Goal: Navigation & Orientation: Find specific page/section

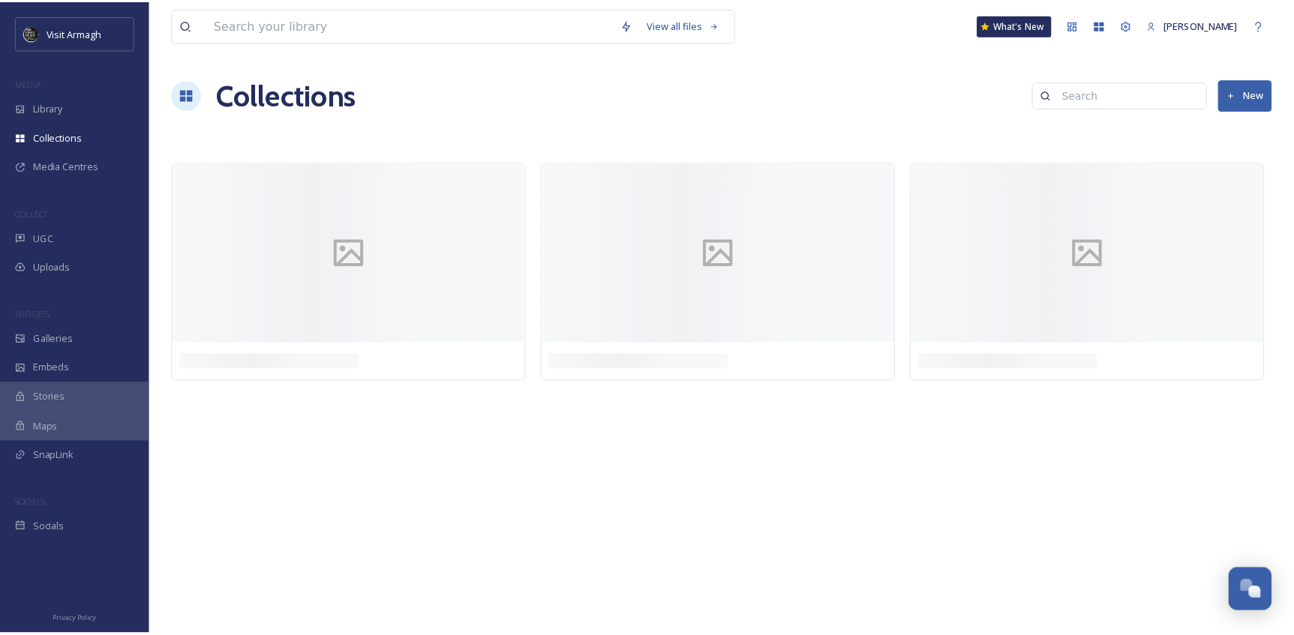
scroll to position [4167, 0]
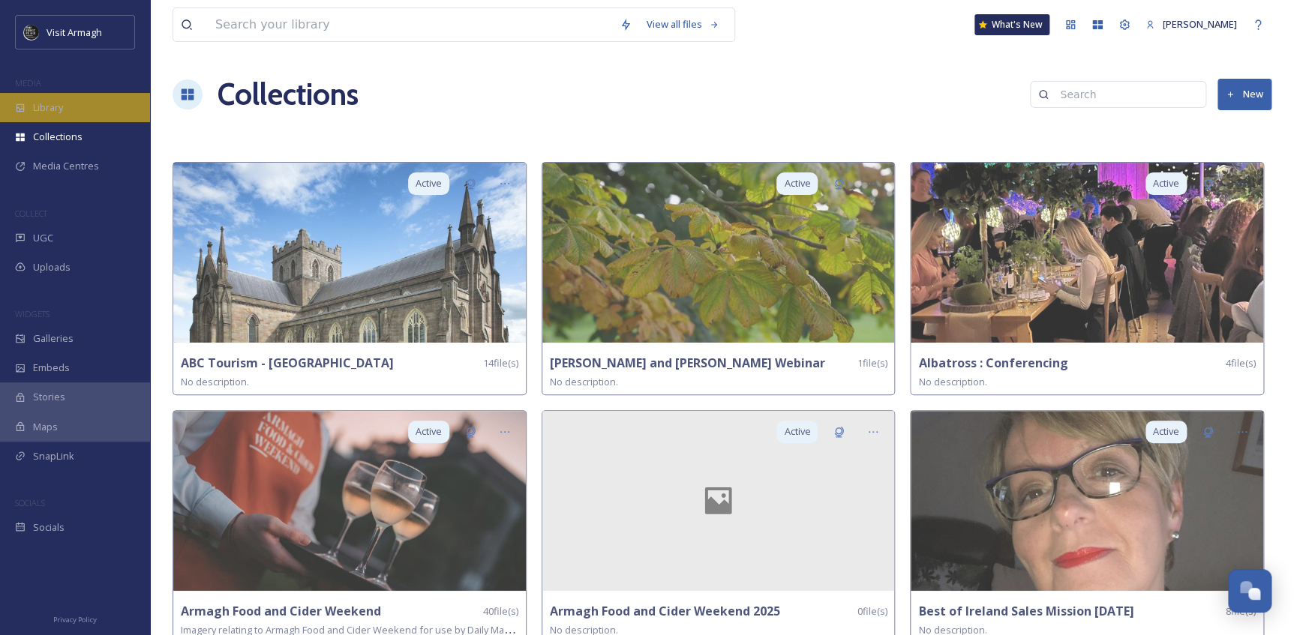
click at [14, 99] on div "Library" at bounding box center [75, 107] width 150 height 29
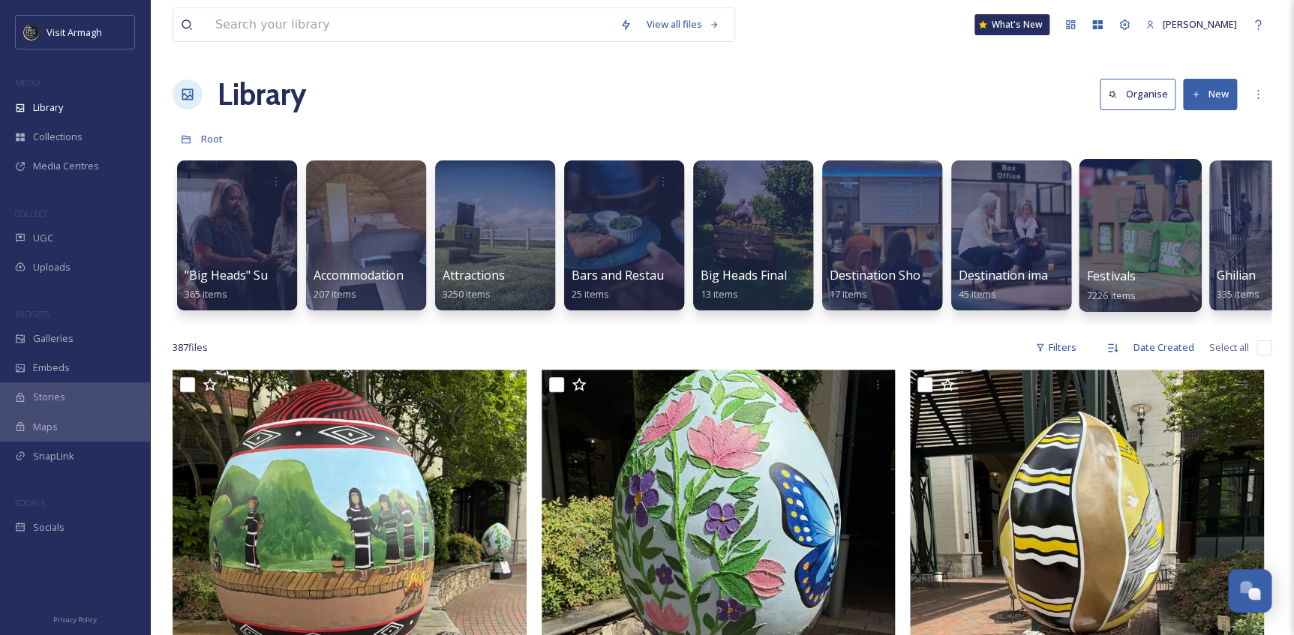
click at [1100, 251] on div at bounding box center [1140, 235] width 122 height 153
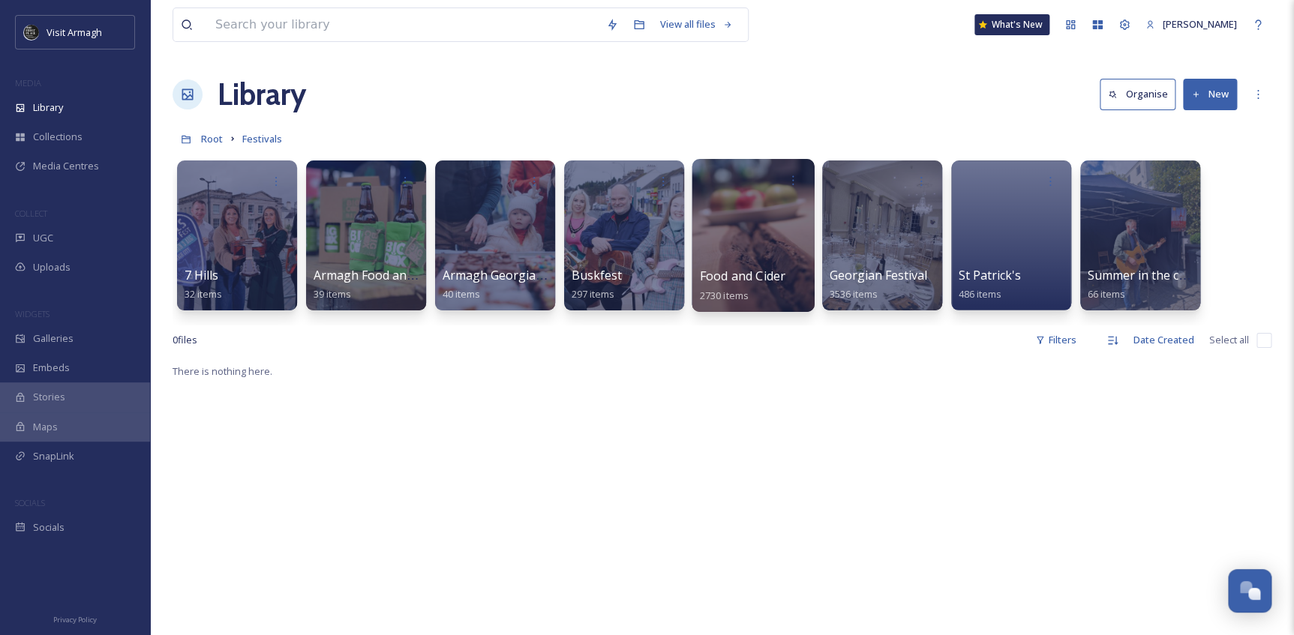
click at [757, 211] on div at bounding box center [753, 235] width 122 height 153
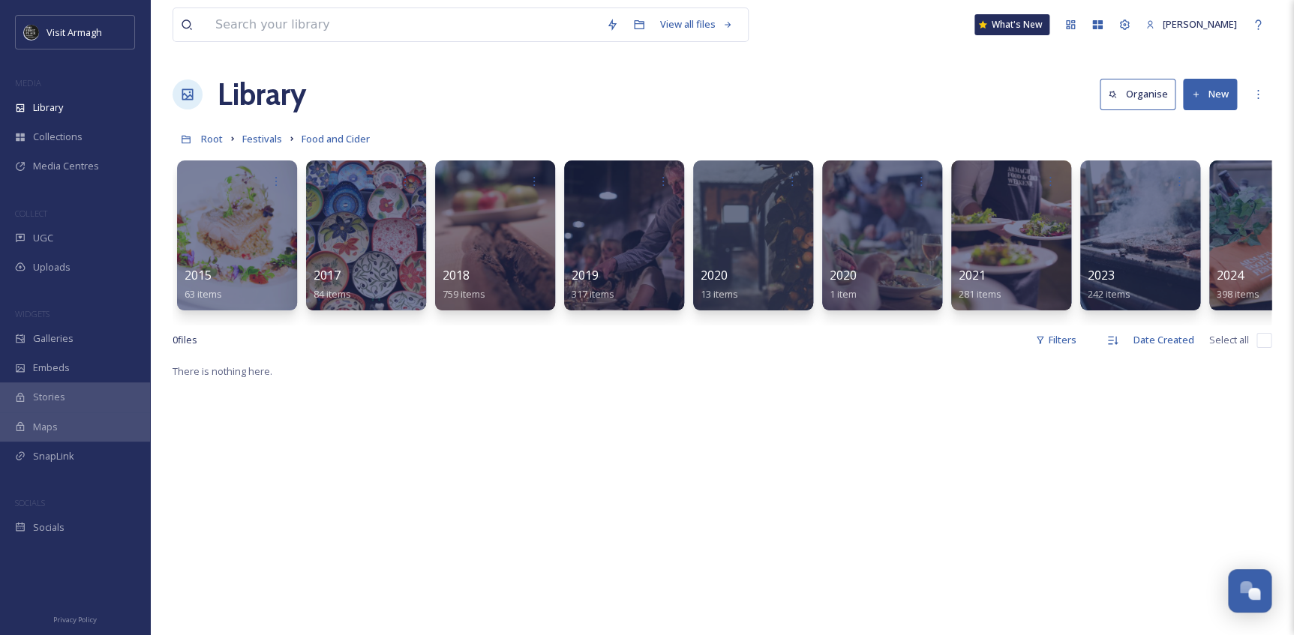
scroll to position [0, 191]
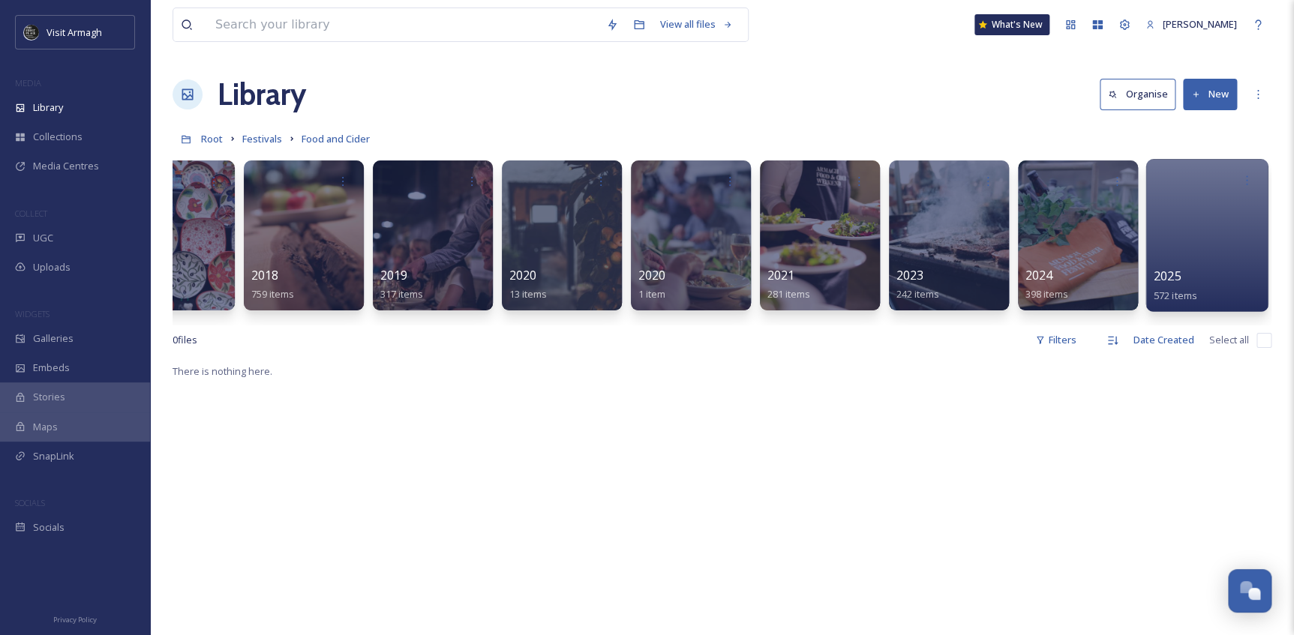
click at [1172, 245] on div at bounding box center [1206, 235] width 122 height 153
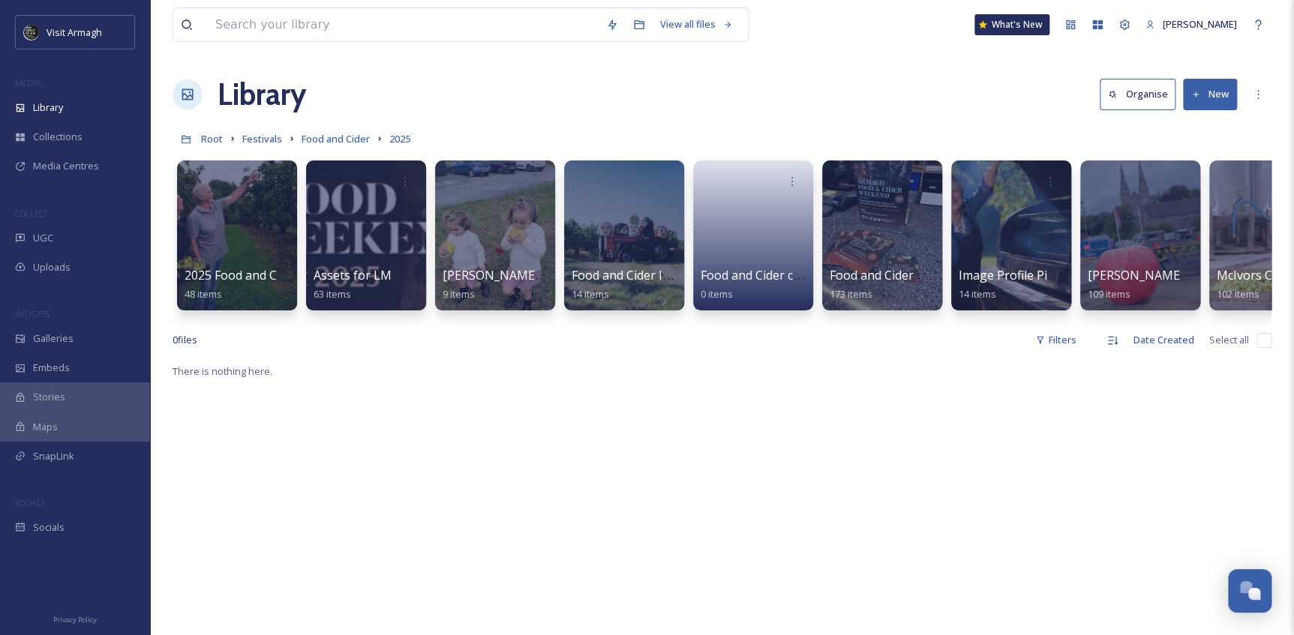
scroll to position [0, 191]
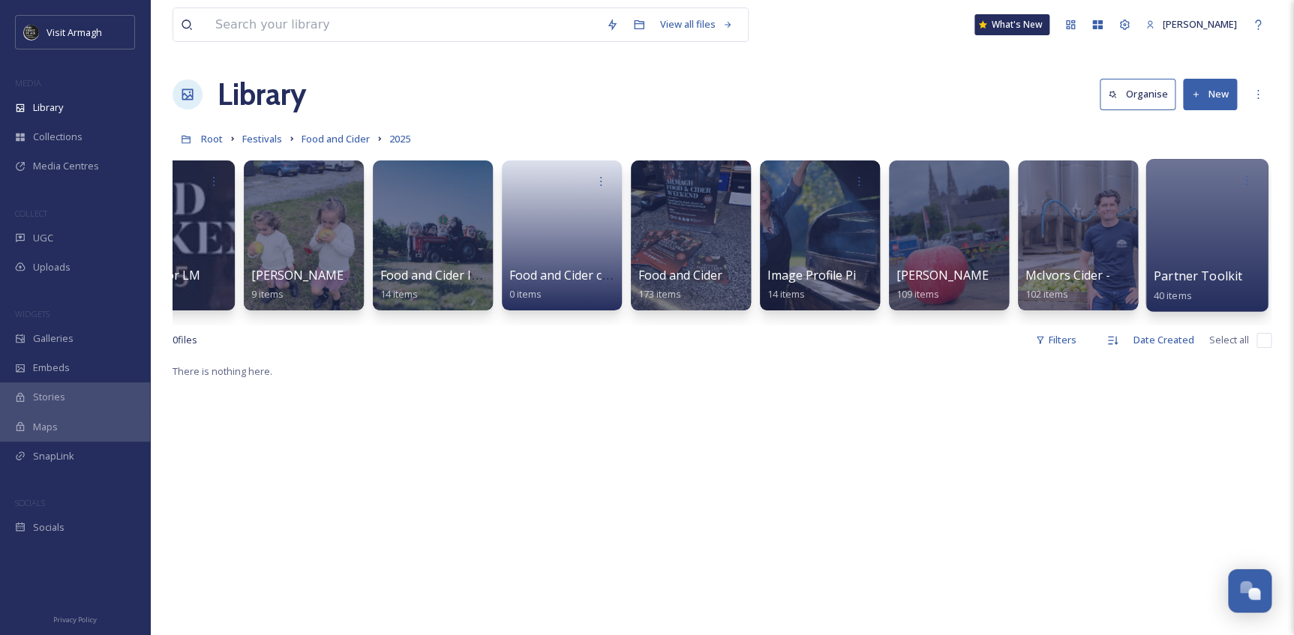
click at [1193, 227] on div at bounding box center [1206, 235] width 122 height 153
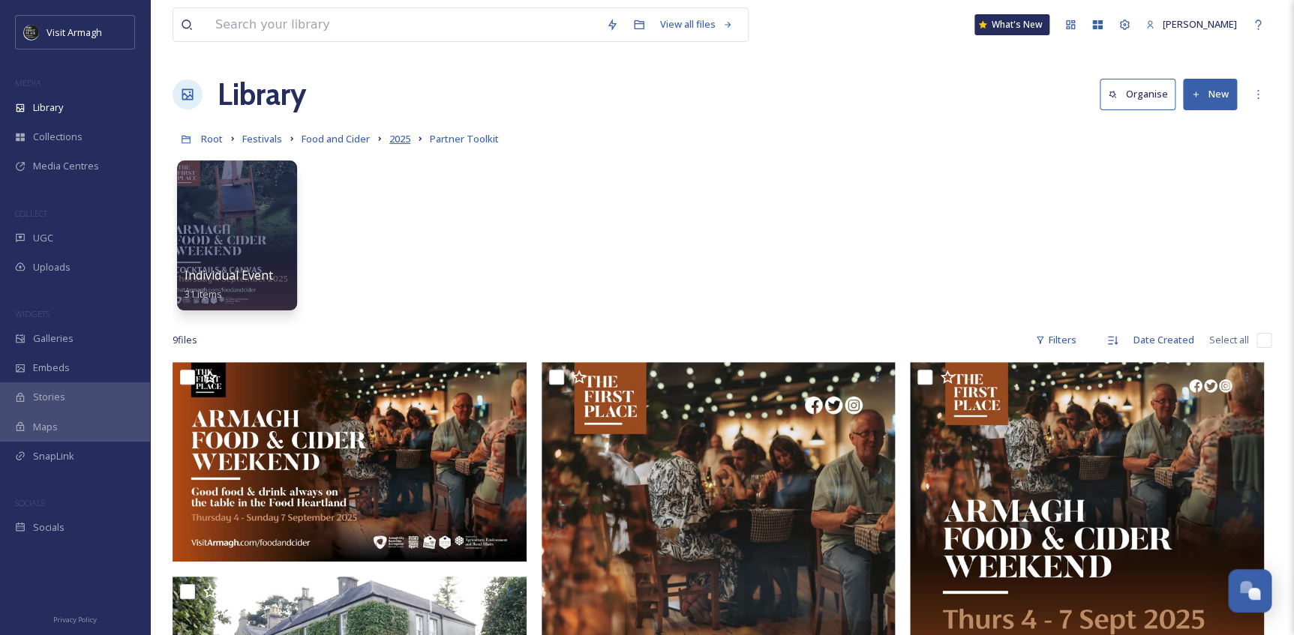
click at [404, 140] on span "2025" at bounding box center [399, 139] width 21 height 14
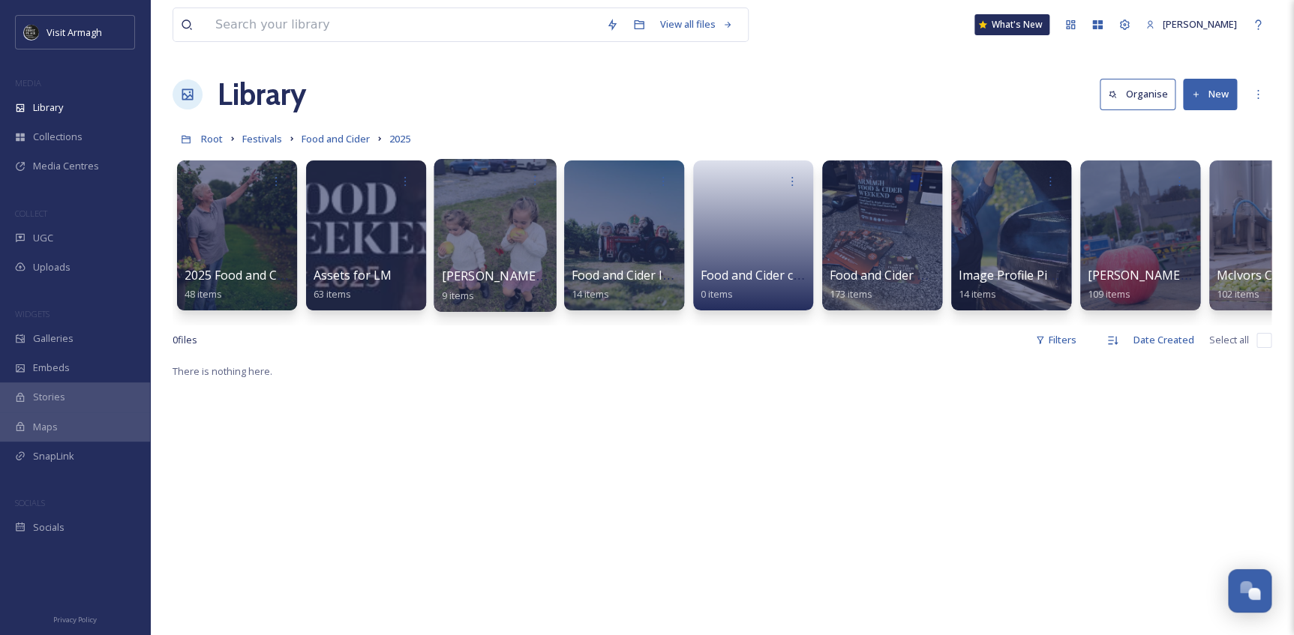
click at [479, 256] on div at bounding box center [495, 235] width 122 height 153
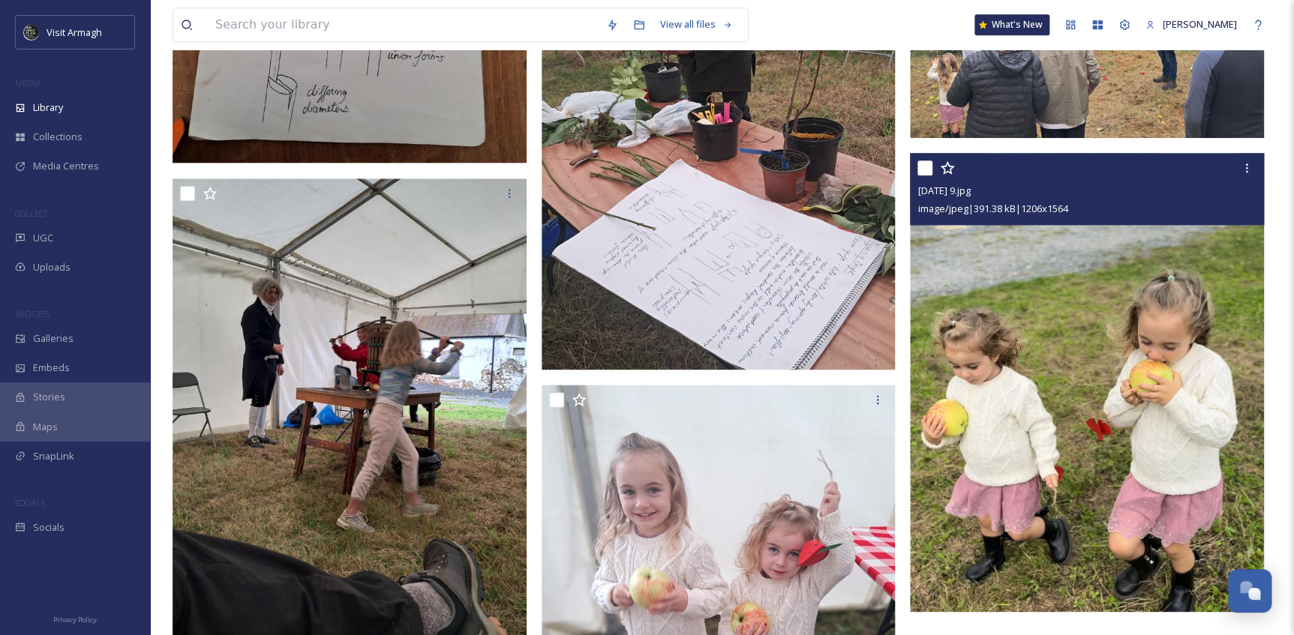
scroll to position [818, 0]
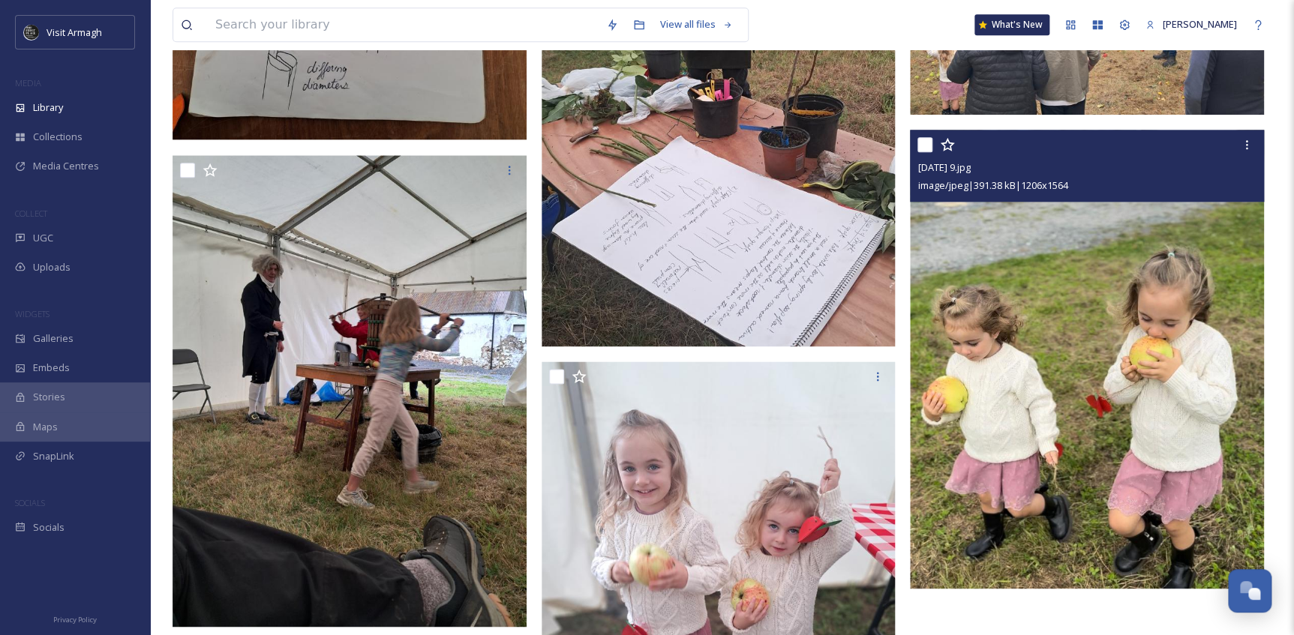
click at [1067, 368] on img at bounding box center [1087, 359] width 354 height 459
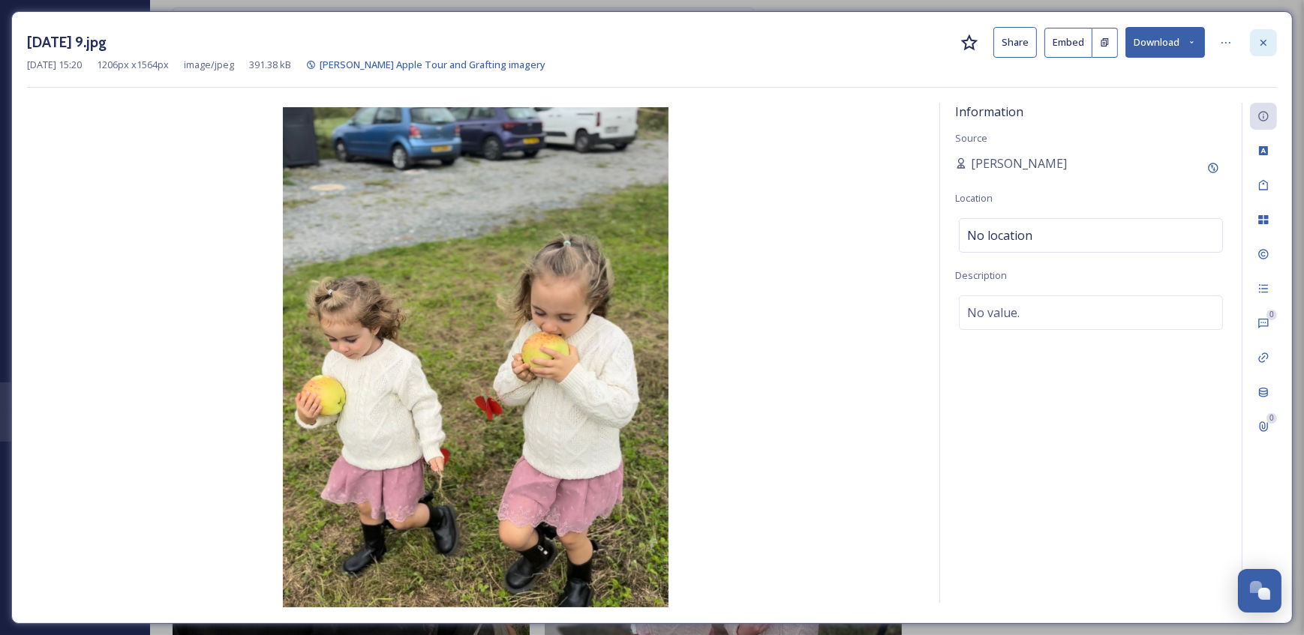
click at [1271, 44] on div at bounding box center [1263, 42] width 27 height 27
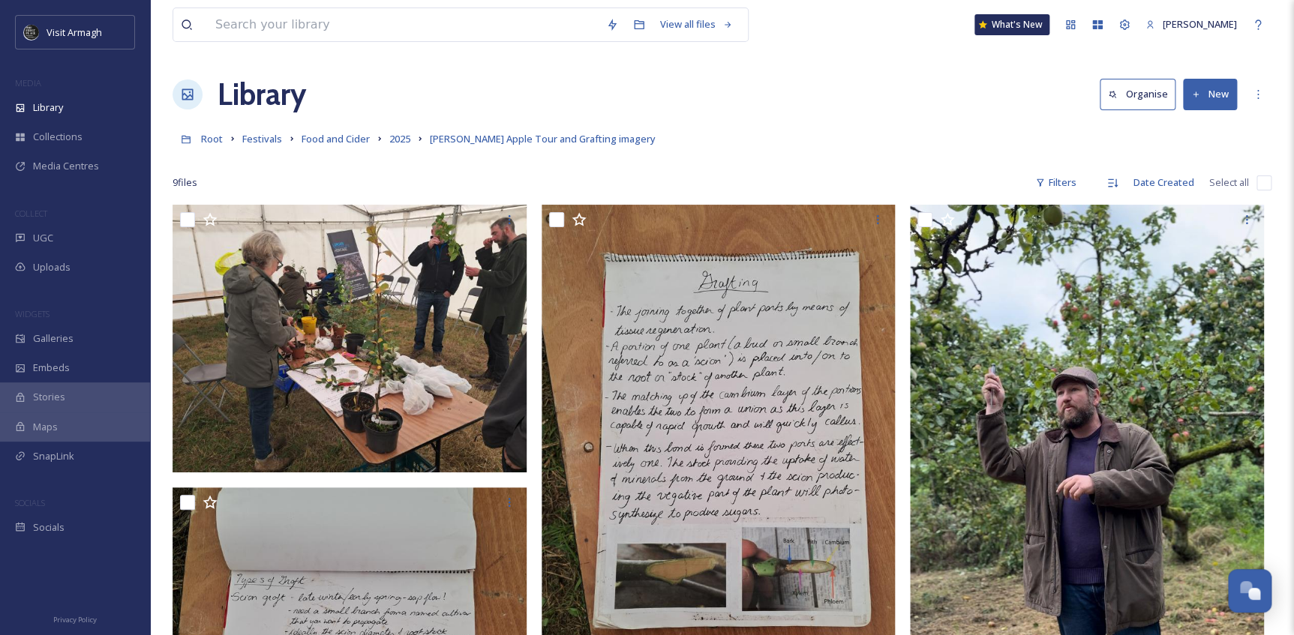
click at [399, 147] on link "2025" at bounding box center [399, 139] width 21 height 18
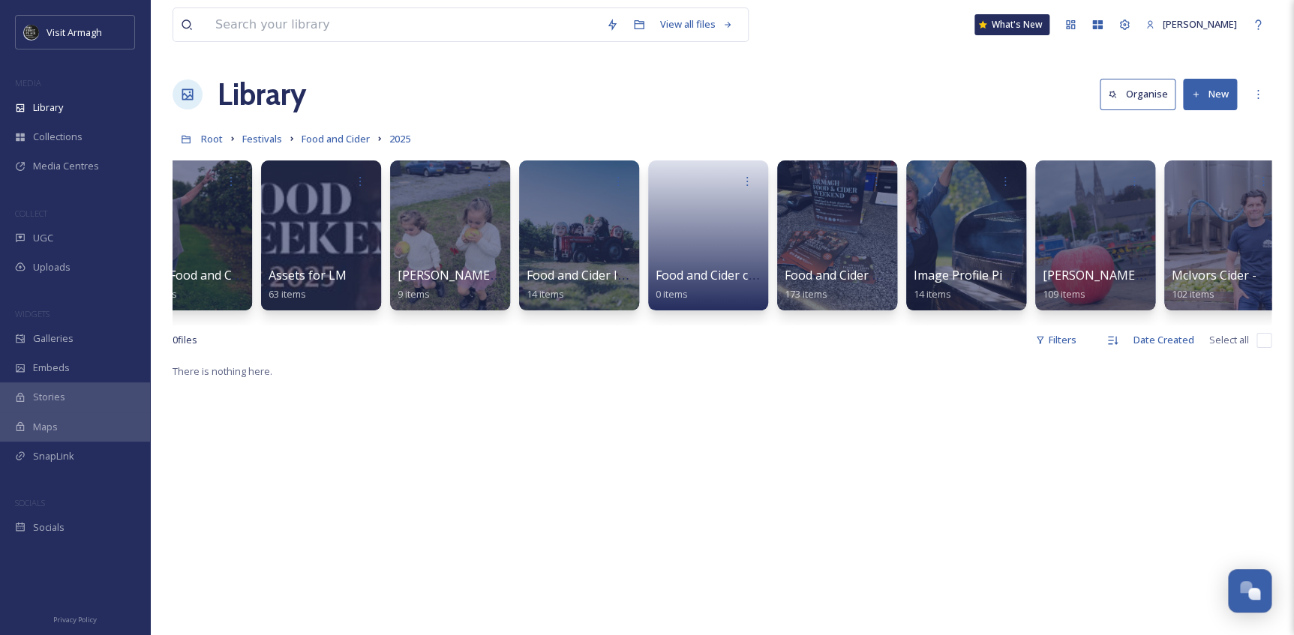
scroll to position [0, 191]
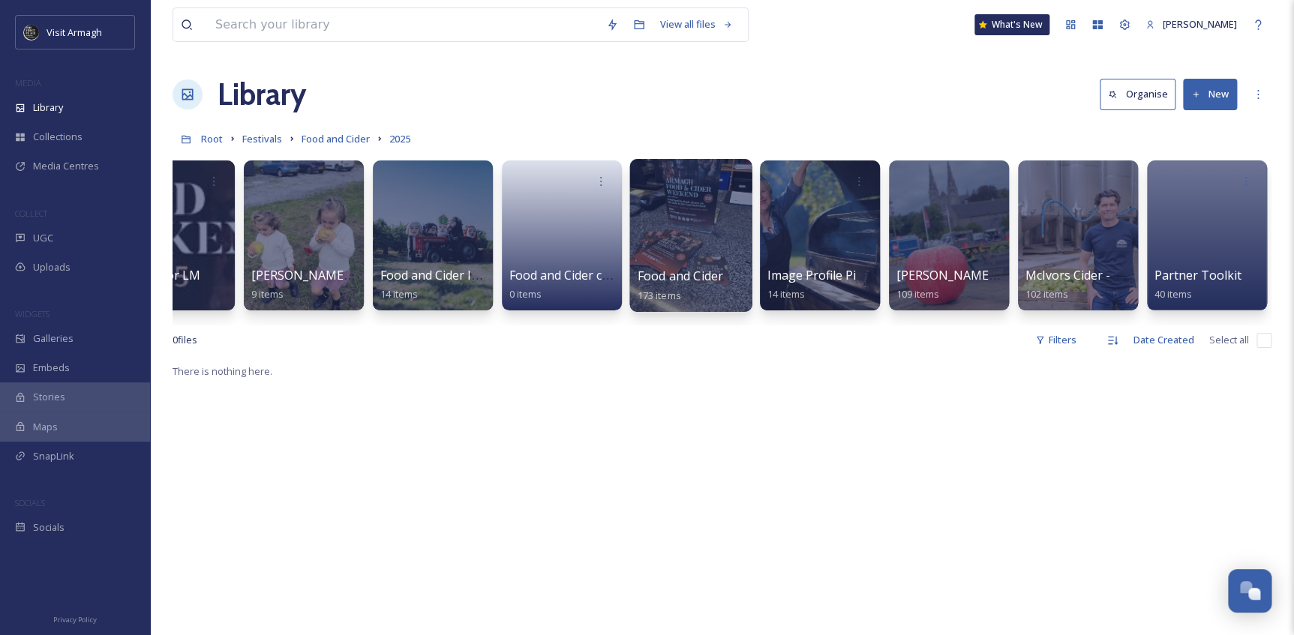
click at [699, 276] on span "Food and Cider own internal content uploads 2025" at bounding box center [782, 276] width 289 height 17
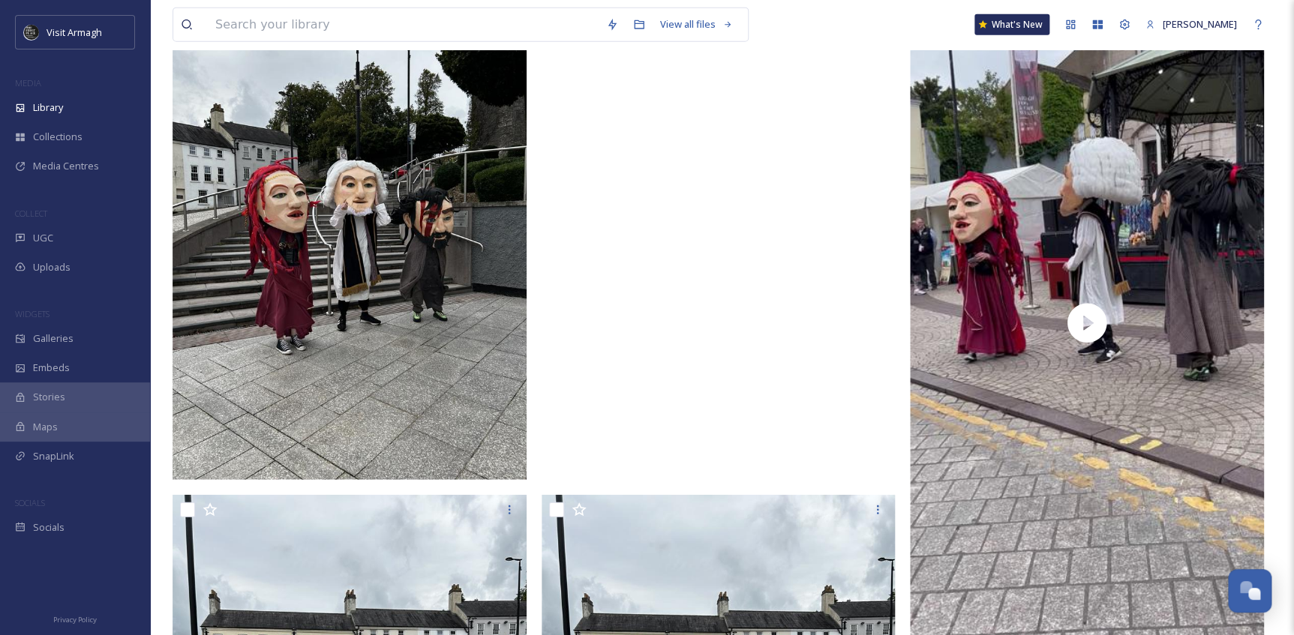
scroll to position [2045, 0]
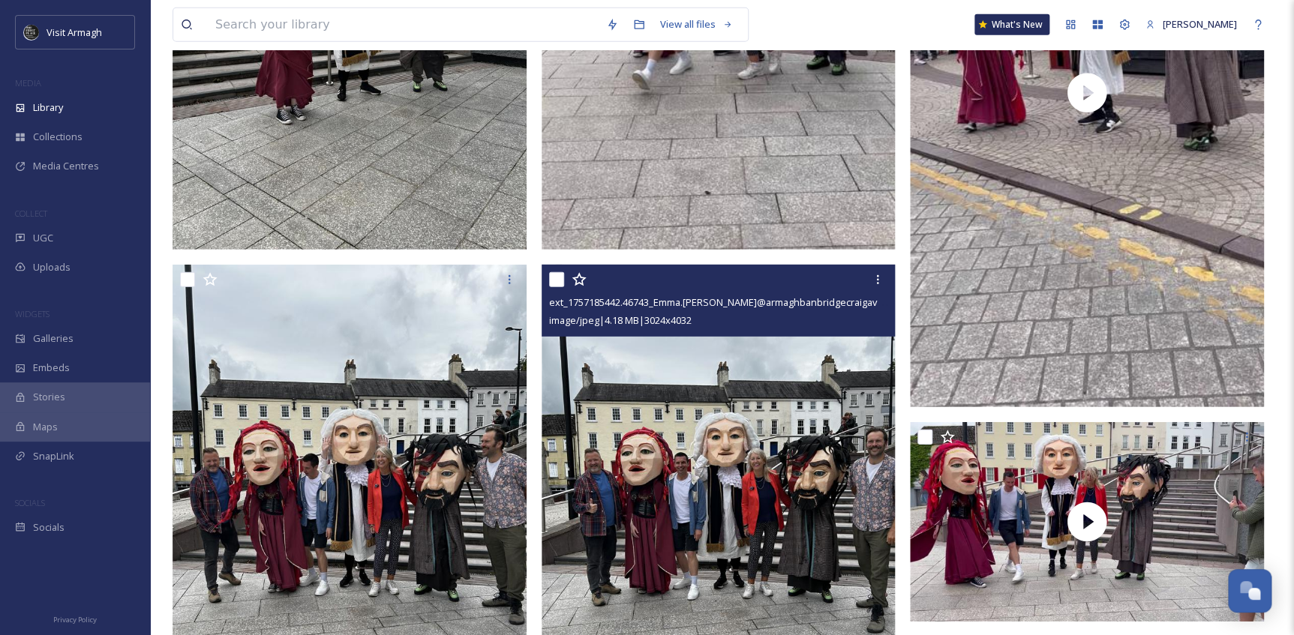
click at [716, 467] on img at bounding box center [719, 501] width 354 height 472
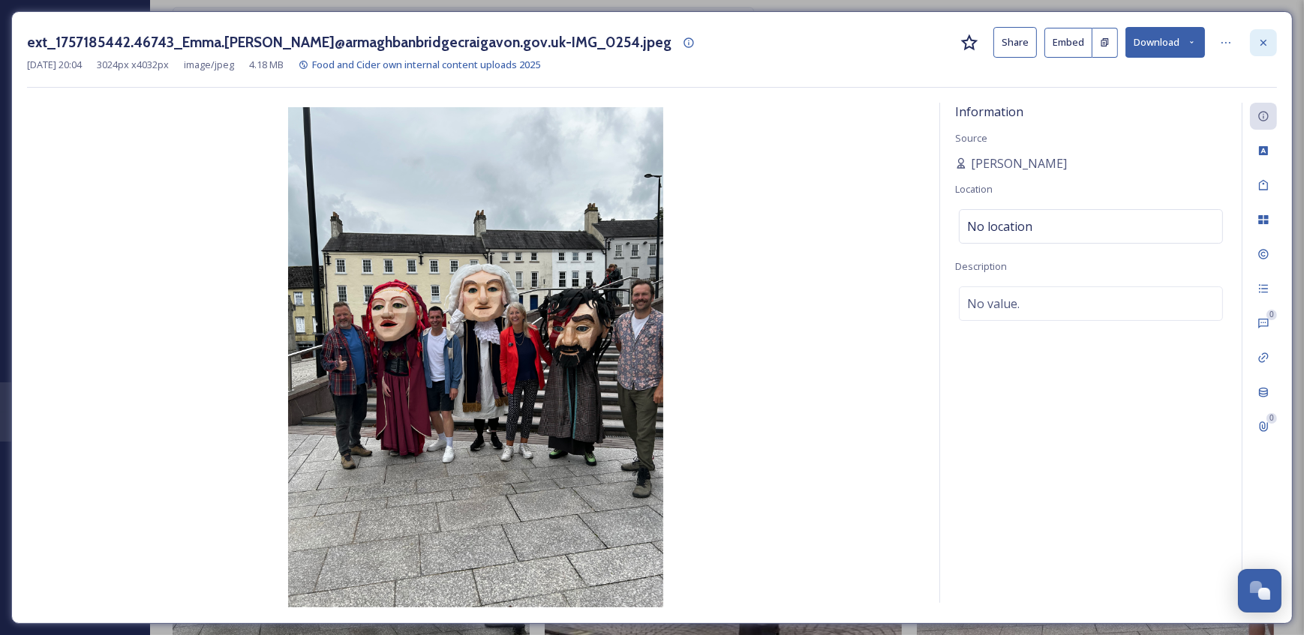
click at [1265, 41] on icon at bounding box center [1263, 42] width 6 height 6
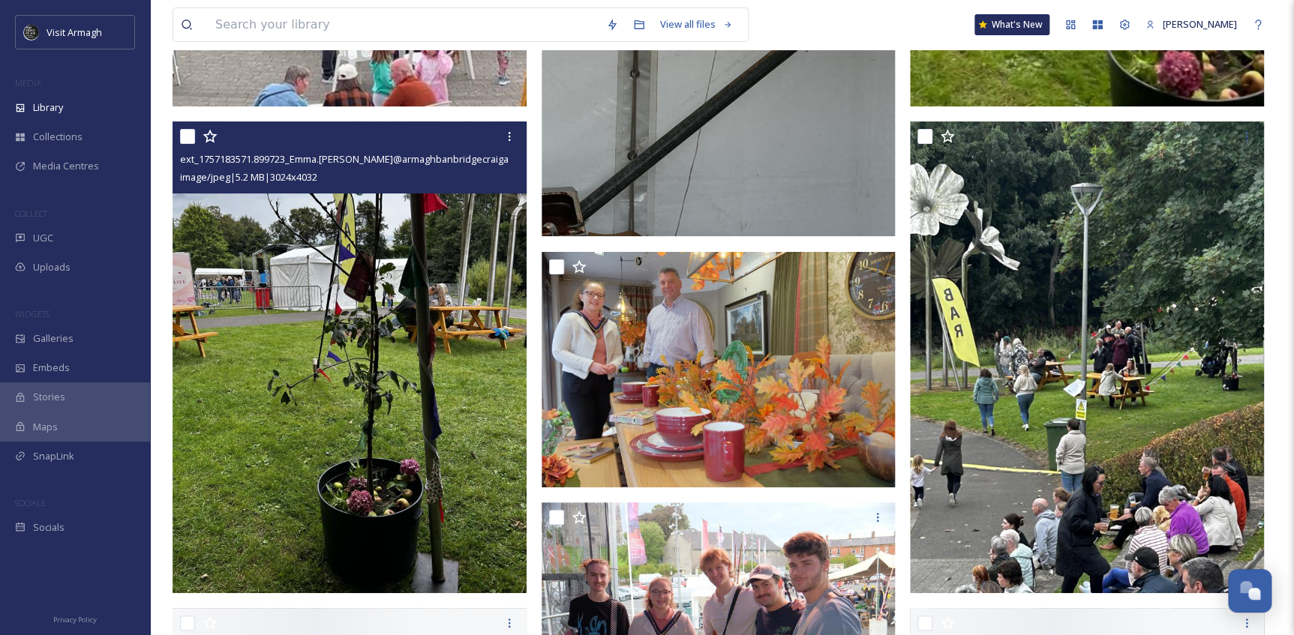
scroll to position [22434, 0]
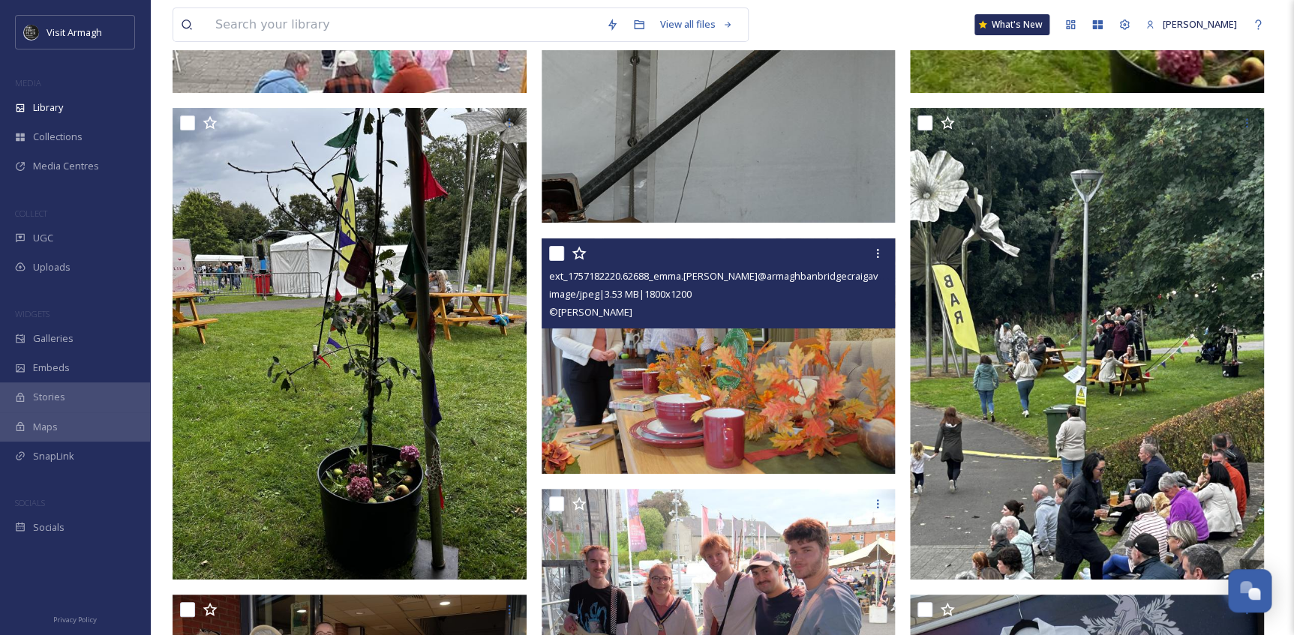
click at [728, 443] on img at bounding box center [719, 356] width 354 height 236
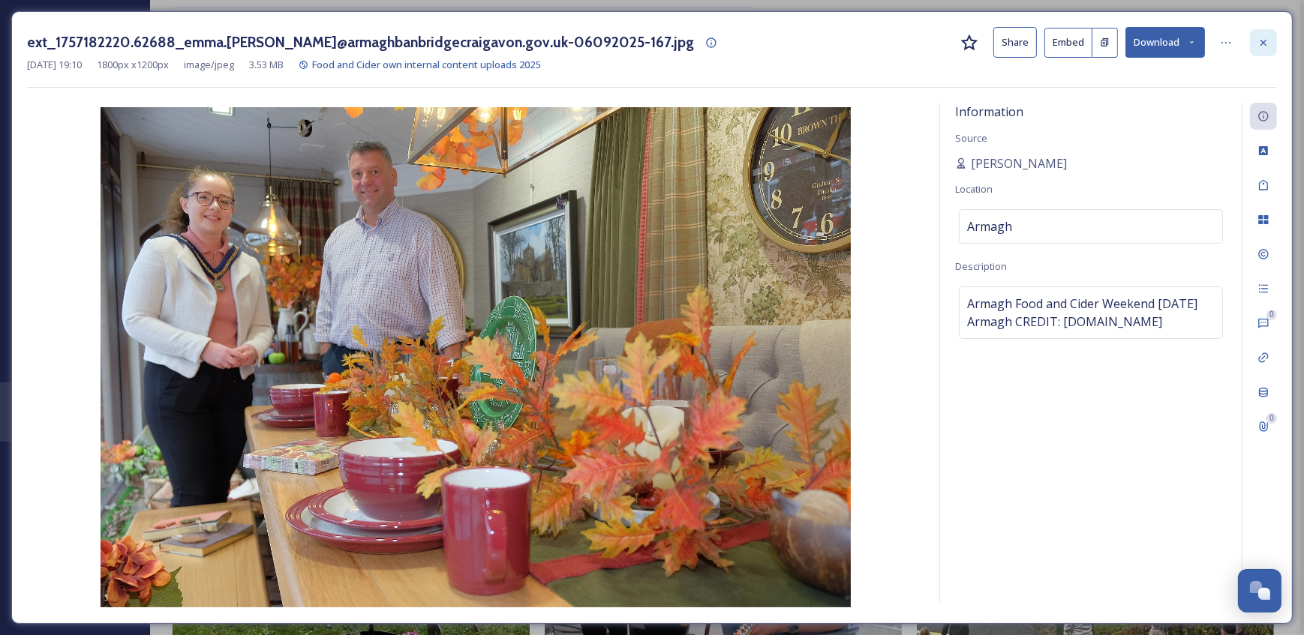
click at [1270, 42] on div at bounding box center [1263, 42] width 27 height 27
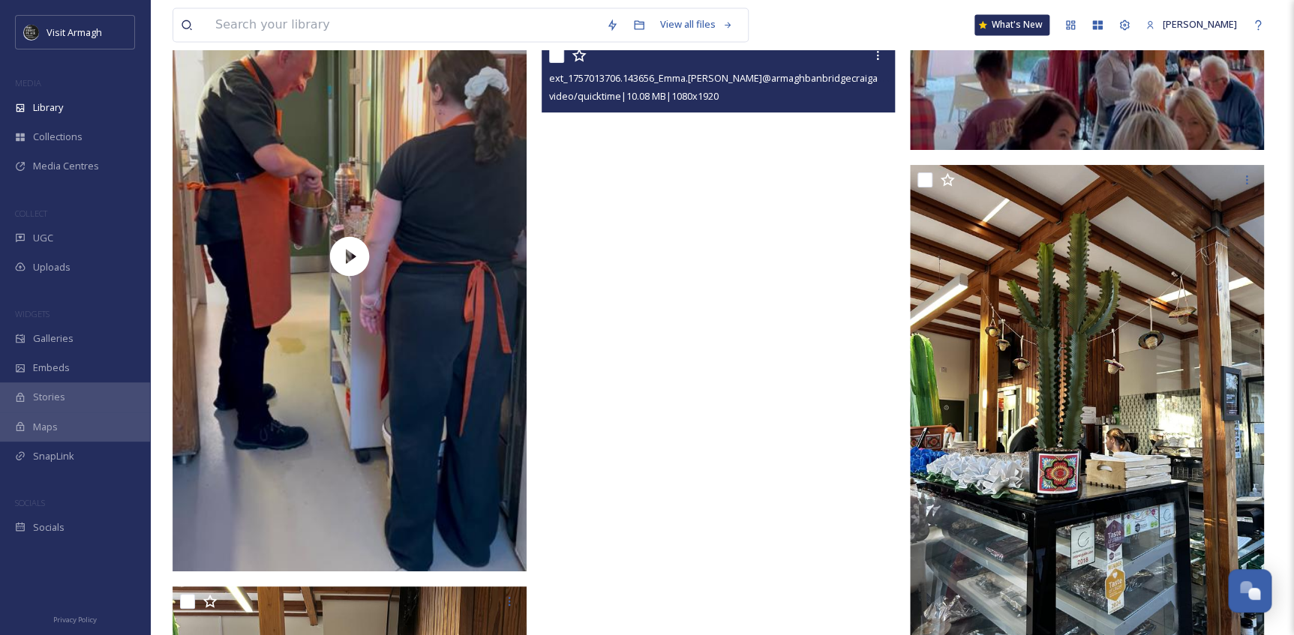
scroll to position [26981, 0]
